Goal: Task Accomplishment & Management: Use online tool/utility

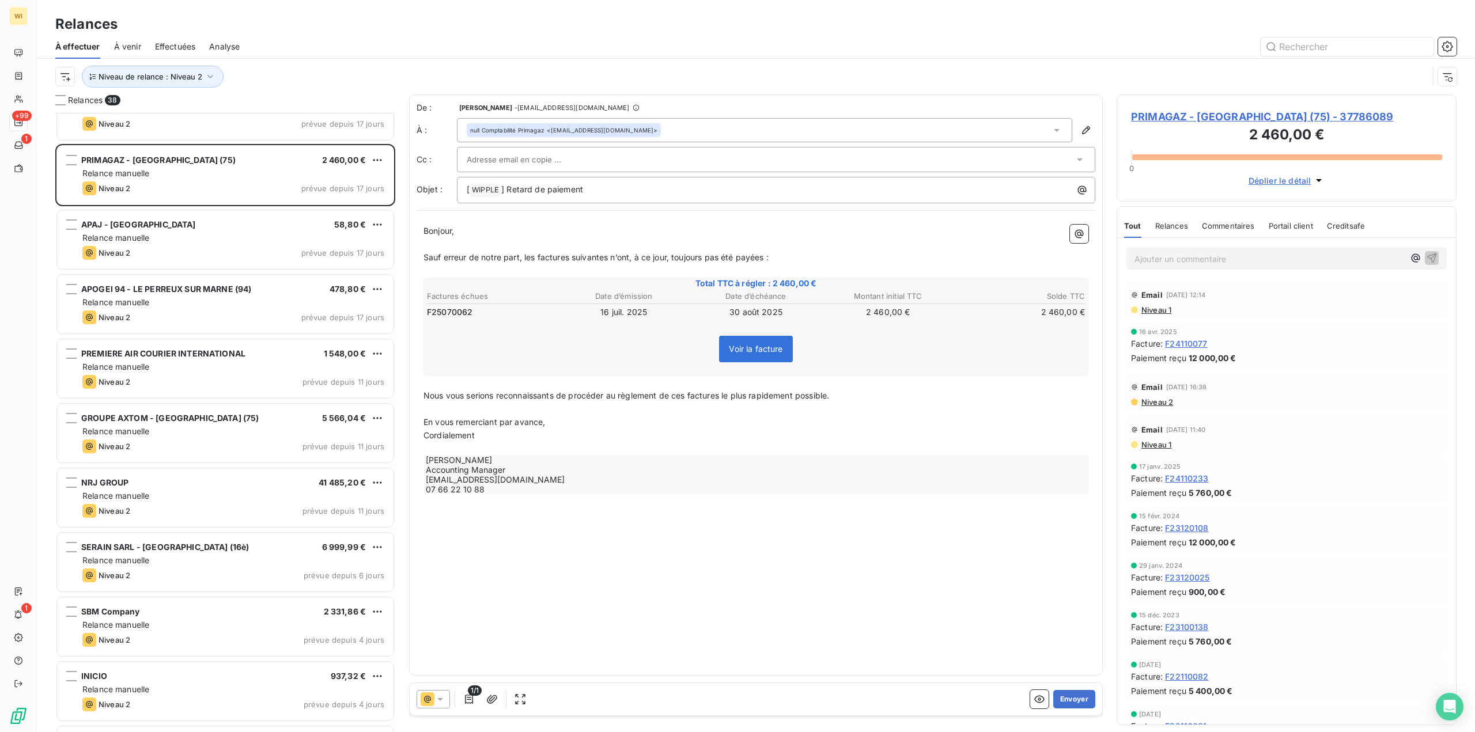
scroll to position [1787, 0]
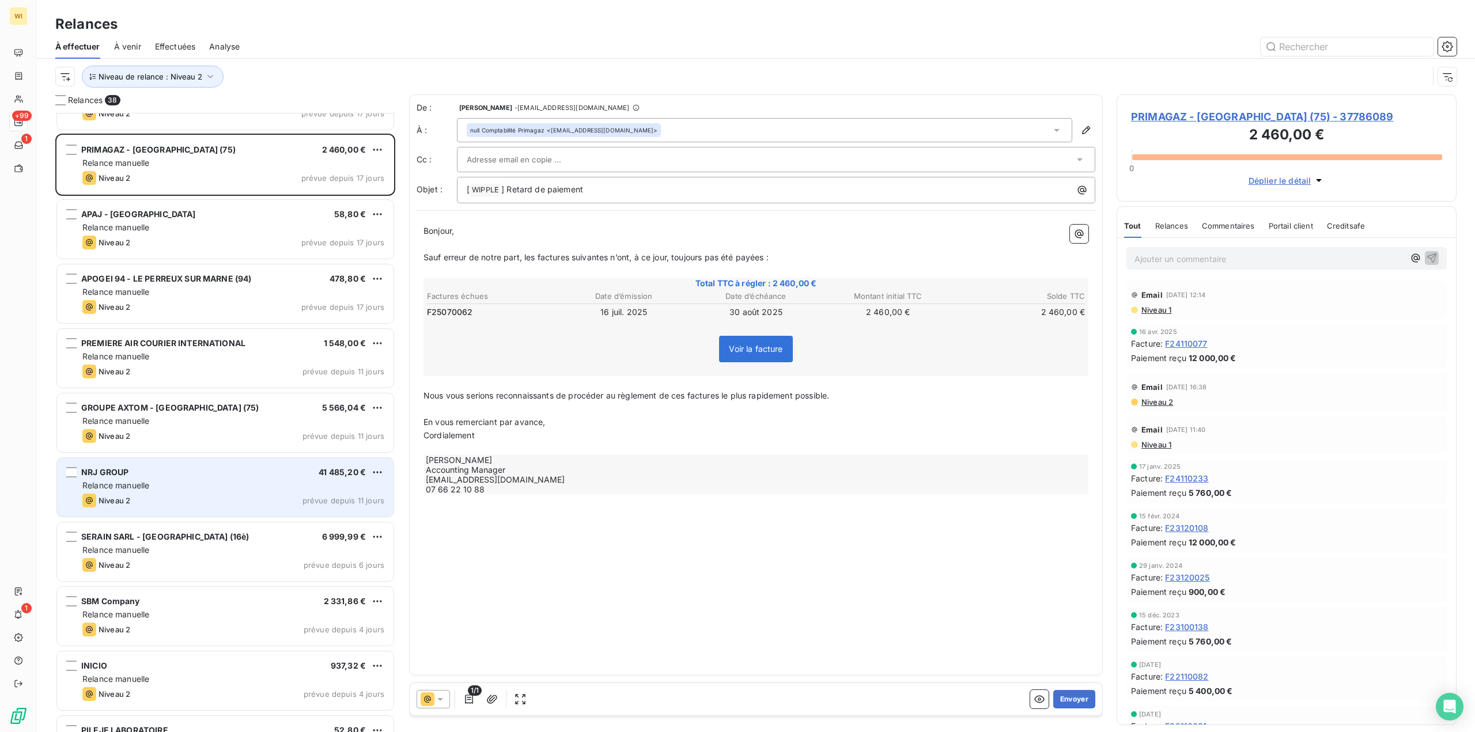
click at [242, 486] on div "Relance manuelle" at bounding box center [233, 486] width 302 height 12
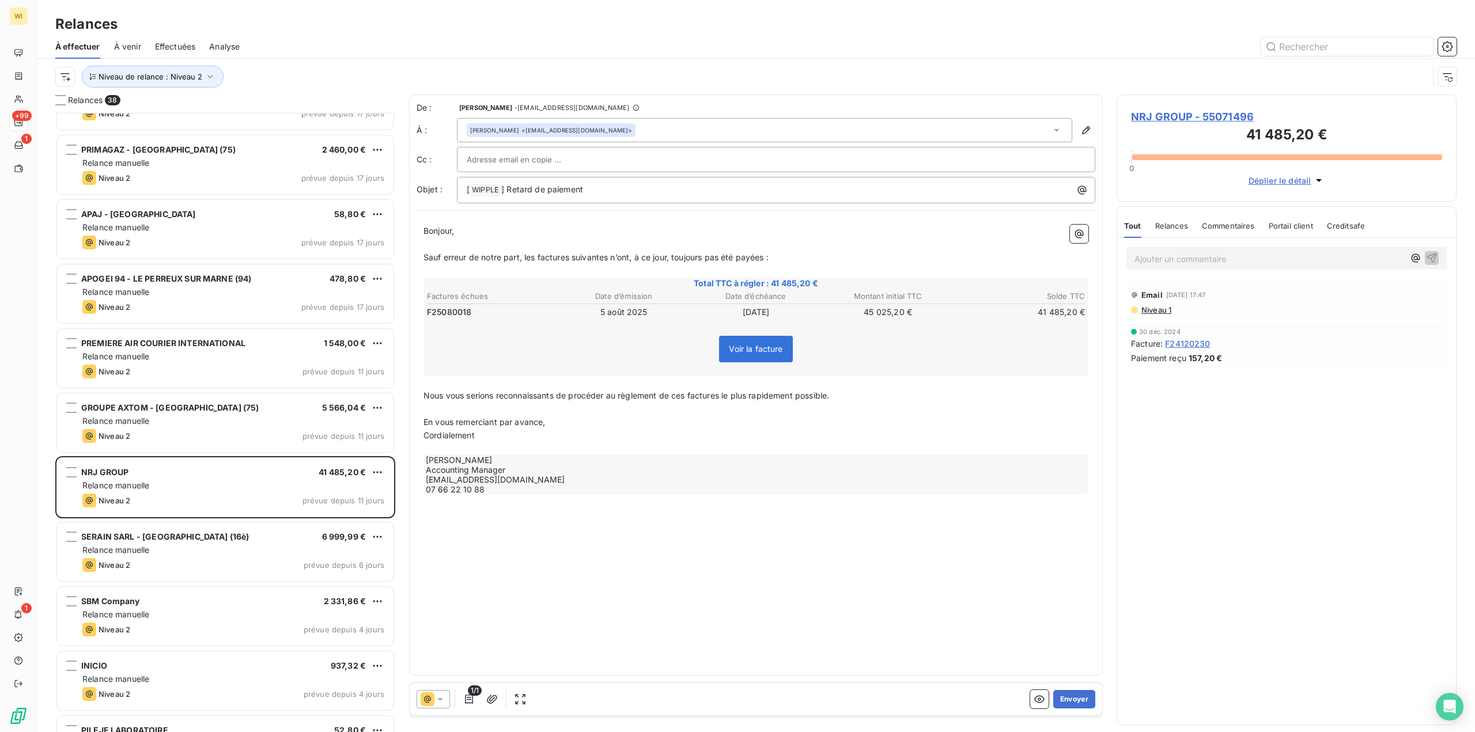
click at [451, 315] on span "F25080018" at bounding box center [449, 313] width 44 height 12
click at [455, 309] on span "F25080018" at bounding box center [449, 313] width 44 height 12
click at [456, 312] on span "F25080018" at bounding box center [449, 313] width 44 height 12
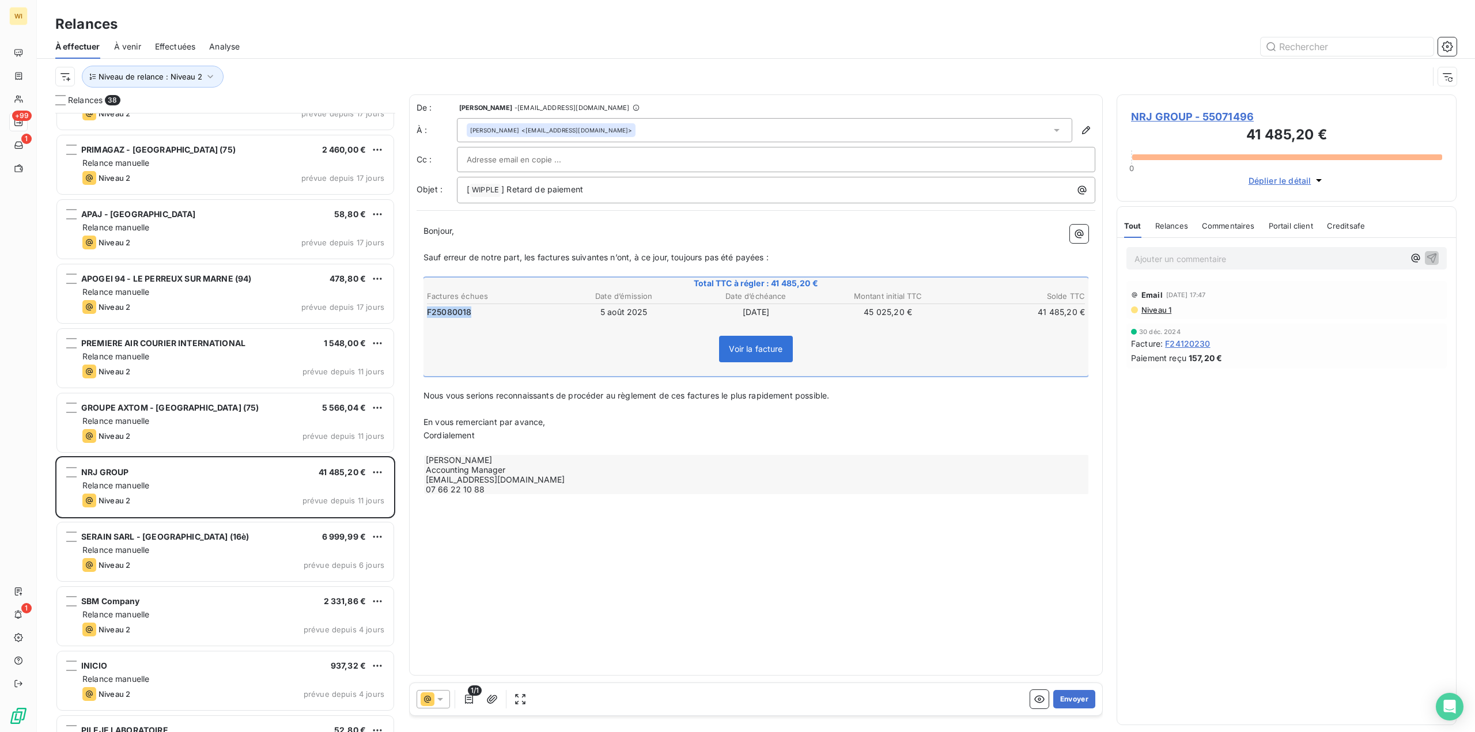
click at [456, 312] on span "F25080018" at bounding box center [449, 313] width 44 height 12
copy span "F25080018"
